Goal: Find specific page/section: Find specific page/section

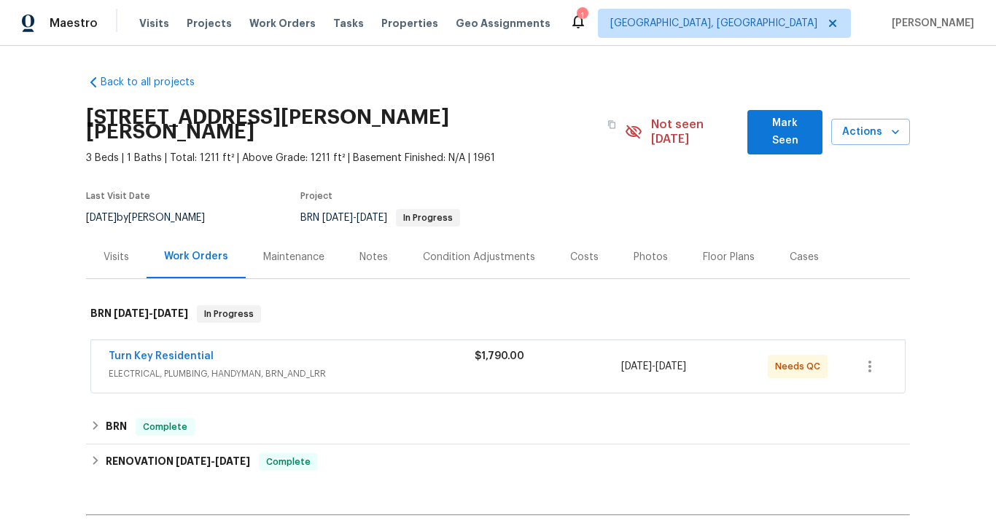
click at [186, 367] on span "ELECTRICAL, PLUMBING, HANDYMAN, BRN_AND_LRR" at bounding box center [292, 374] width 366 height 15
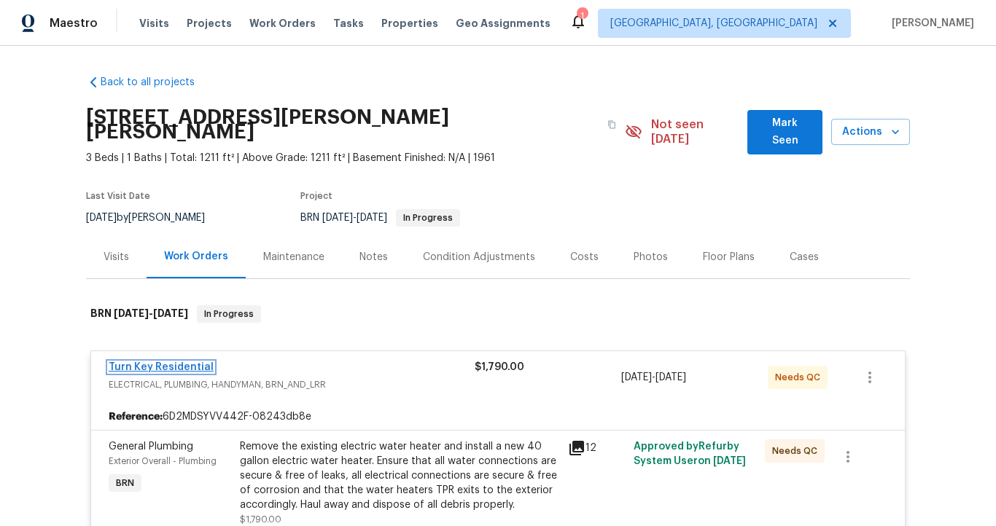
click at [184, 362] on link "Turn Key Residential" at bounding box center [161, 367] width 105 height 10
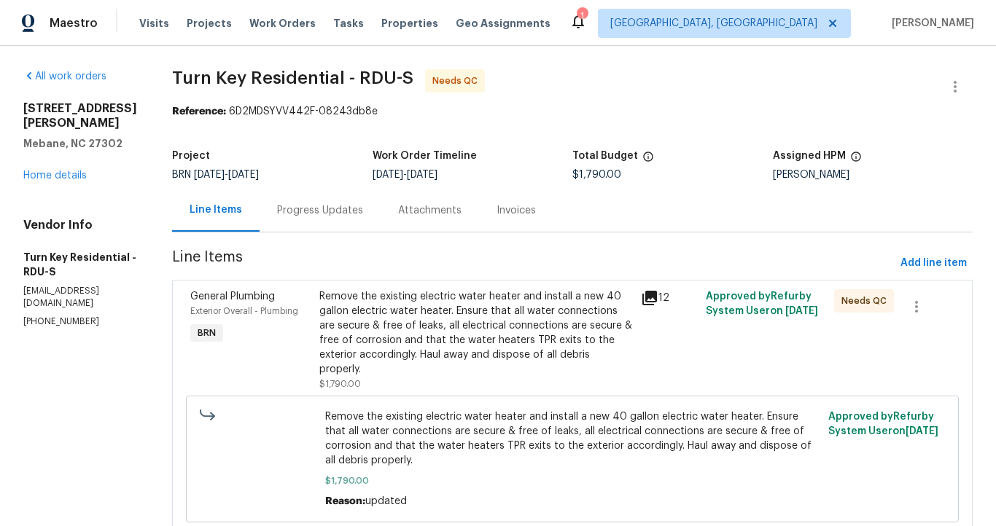
click at [536, 209] on div "Invoices" at bounding box center [515, 210] width 39 height 15
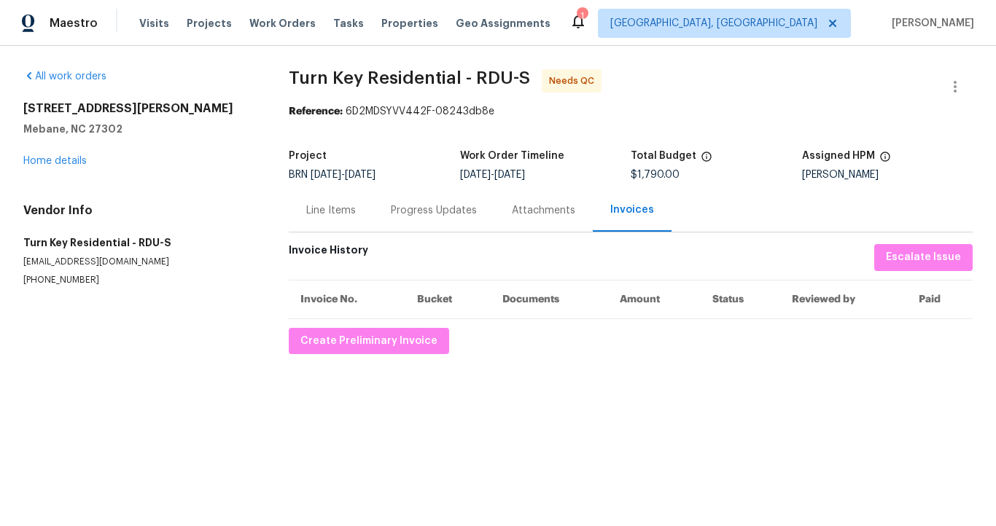
click at [342, 217] on div "Line Items" at bounding box center [331, 210] width 50 height 15
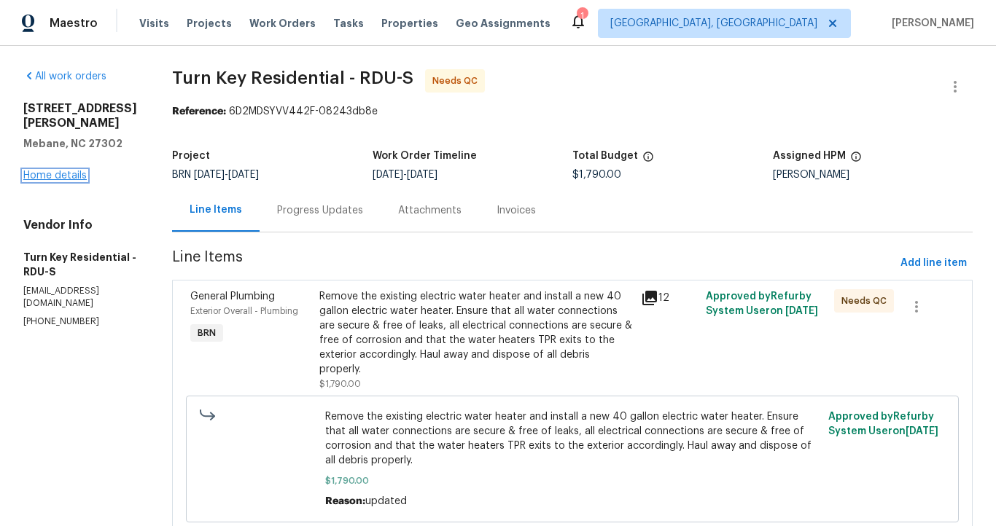
click at [70, 171] on link "Home details" at bounding box center [54, 176] width 63 height 10
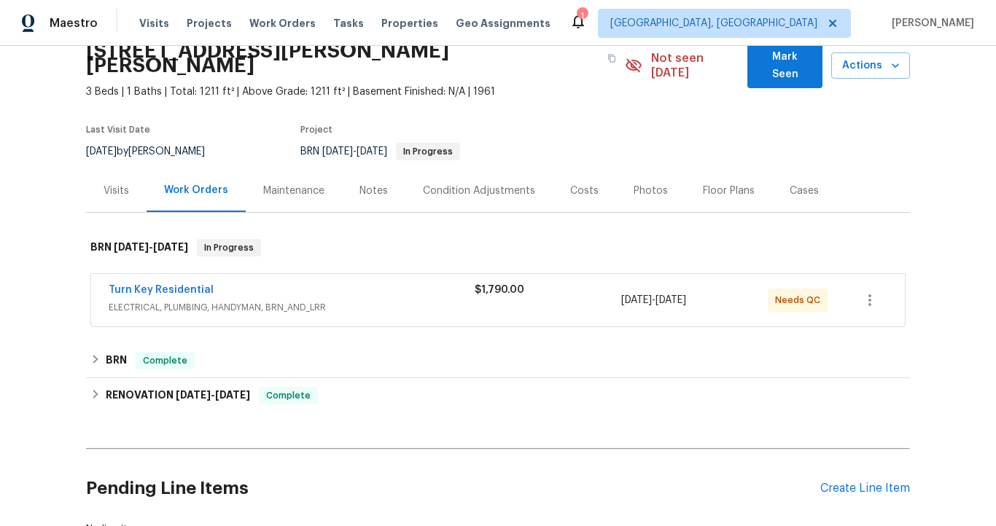
scroll to position [69, 0]
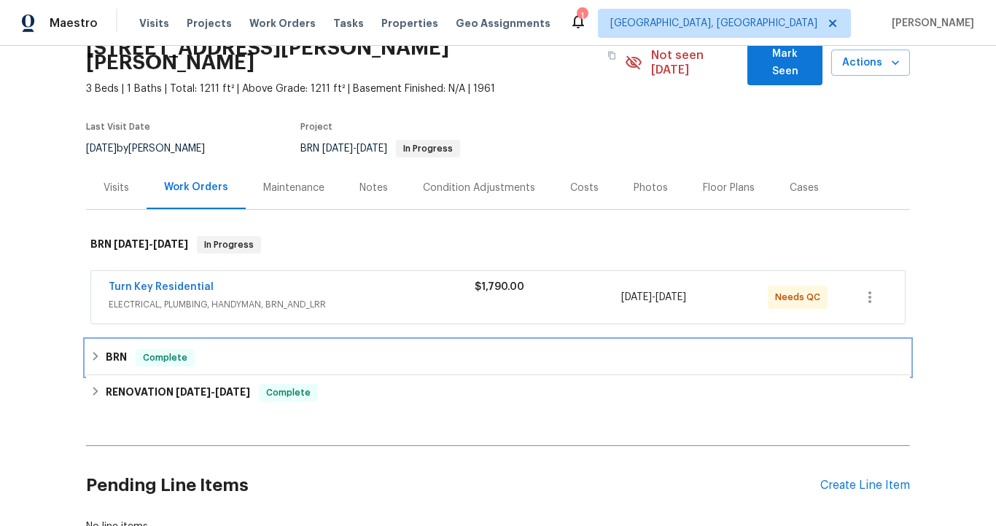
click at [126, 349] on div "BRN Complete" at bounding box center [497, 357] width 815 height 17
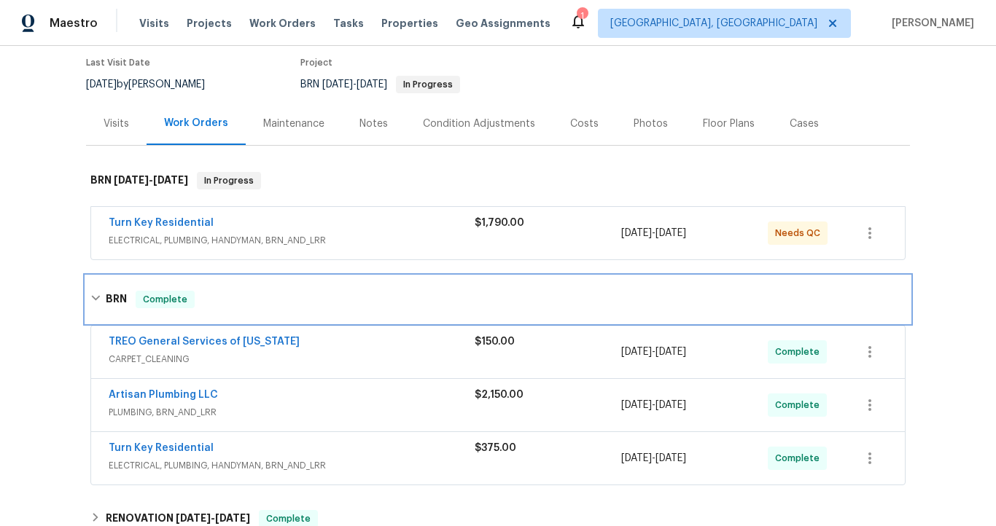
scroll to position [132, 0]
